Goal: Information Seeking & Learning: Learn about a topic

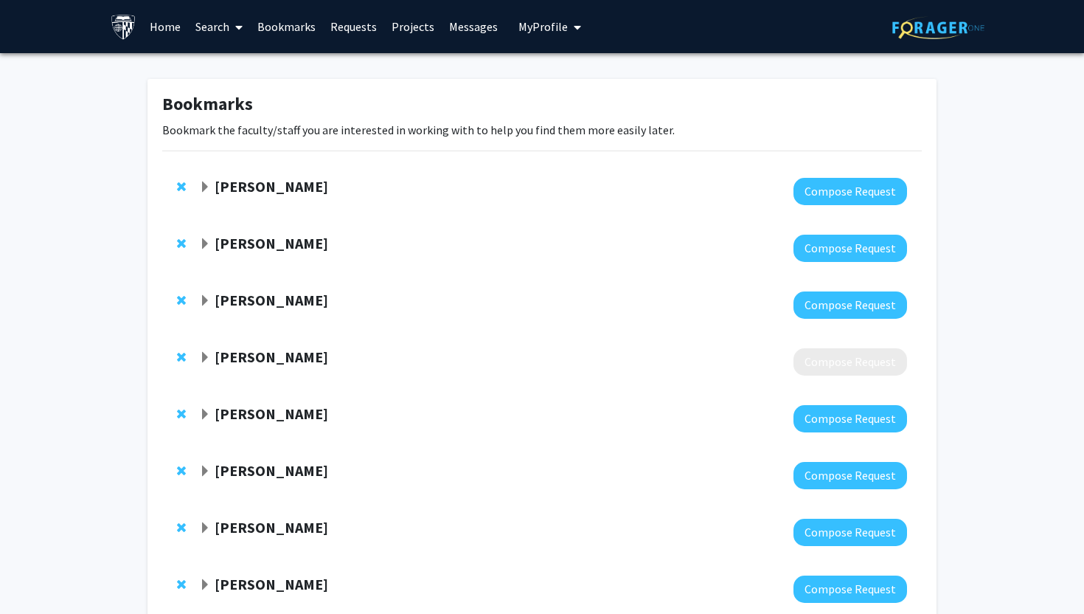
click at [230, 32] on span at bounding box center [235, 27] width 13 height 52
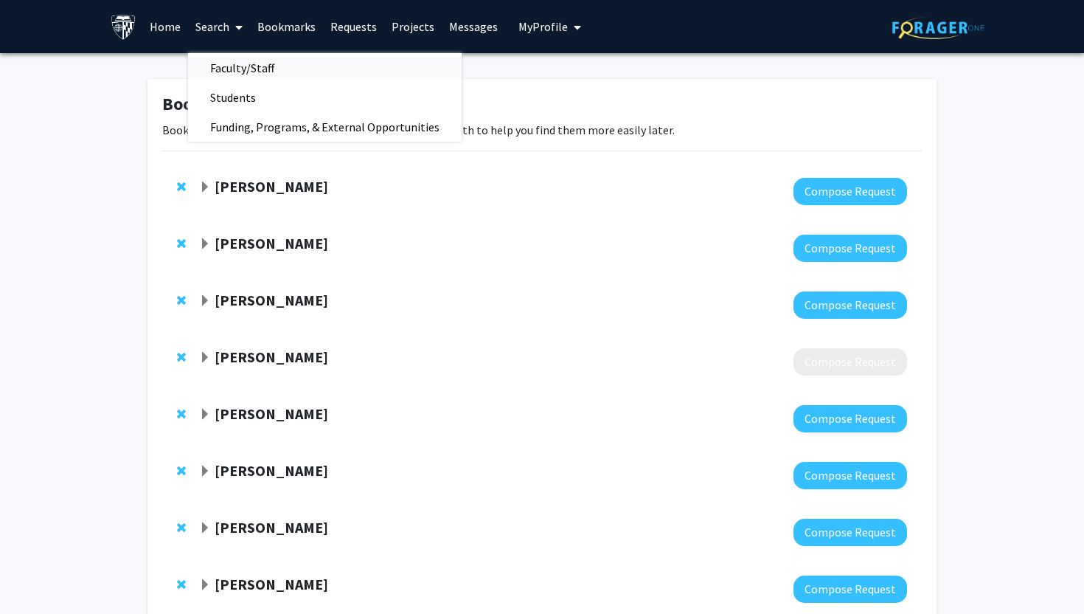
click at [251, 72] on span "Faculty/Staff" at bounding box center [242, 67] width 108 height 29
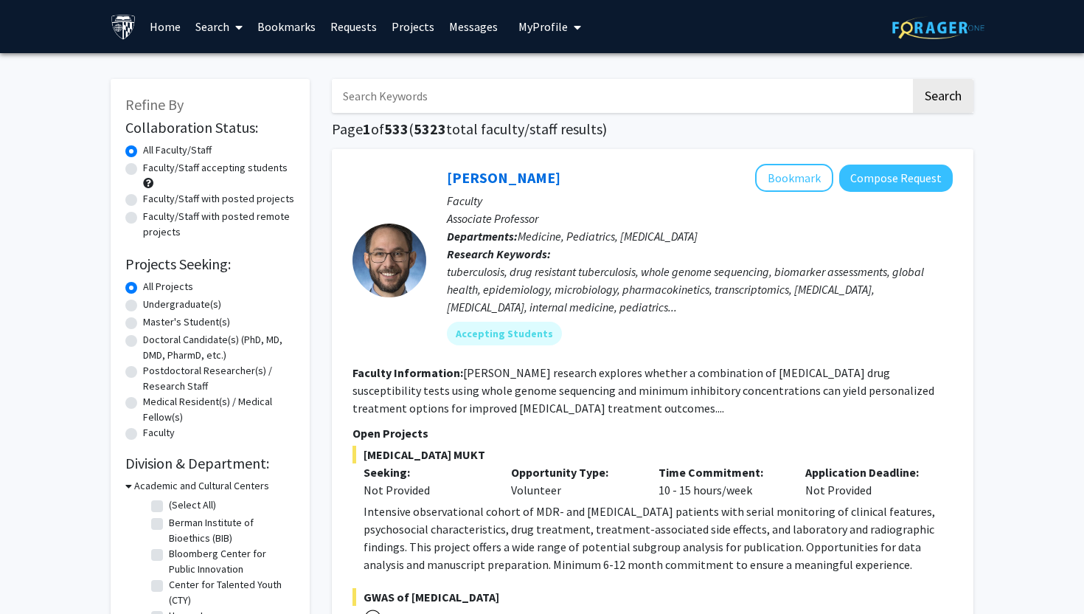
click at [456, 93] on input "Search Keywords" at bounding box center [621, 96] width 579 height 34
type input "["
type input "psychedelics"
click at [913, 79] on button "Search" at bounding box center [943, 96] width 60 height 34
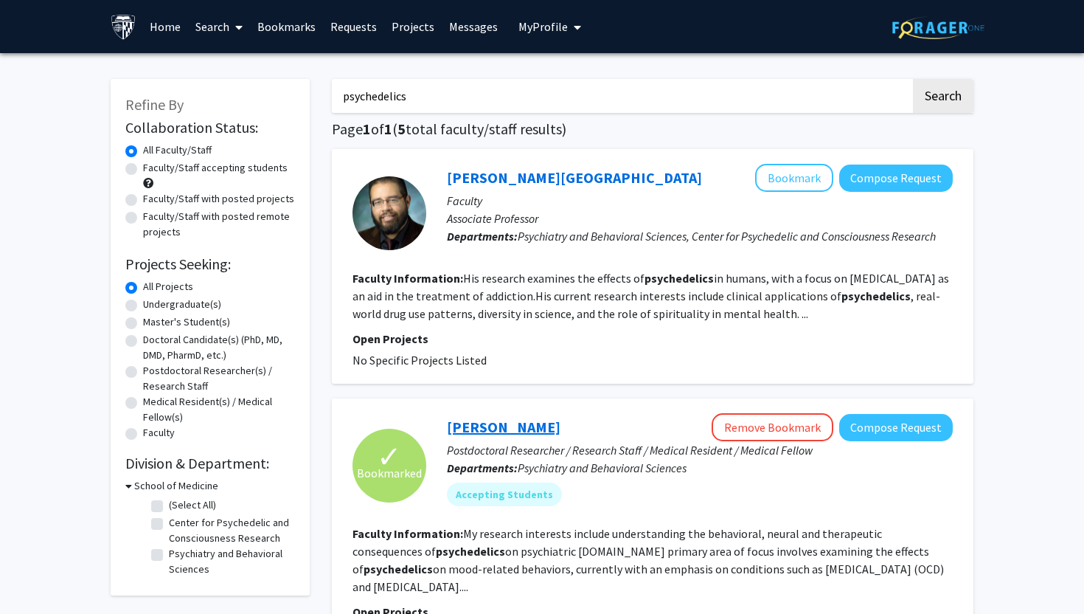
click at [499, 426] on link "[PERSON_NAME]" at bounding box center [504, 426] width 114 height 18
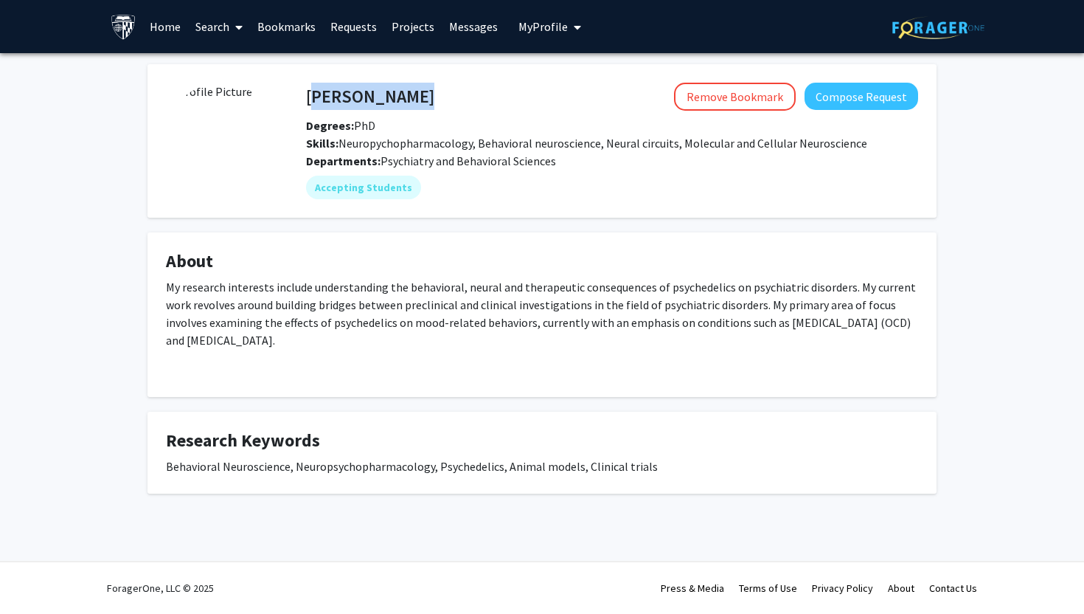
drag, startPoint x: 308, startPoint y: 102, endPoint x: 449, endPoint y: 102, distance: 141.6
click at [449, 102] on div "[PERSON_NAME] Remove Bookmark Compose Request" at bounding box center [612, 97] width 634 height 28
copy h4 "[PERSON_NAME]"
click at [374, 234] on fg-card "About My research interests include understanding the behavioral, neural and th…" at bounding box center [541, 314] width 789 height 164
